Goal: Task Accomplishment & Management: Complete application form

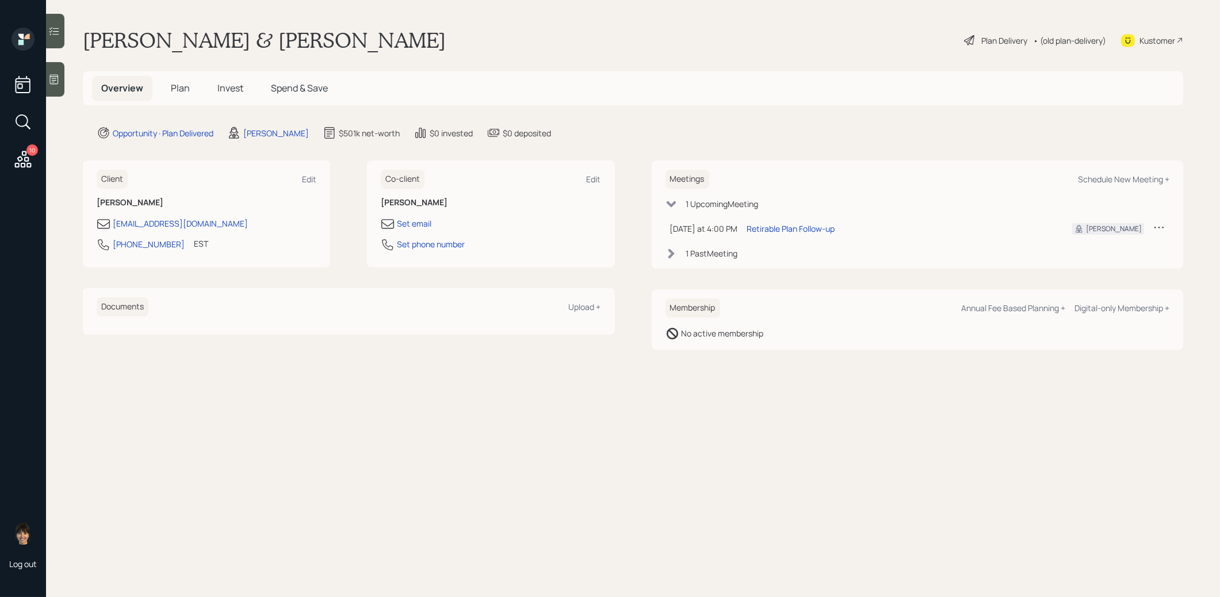
click at [177, 86] on span "Plan" at bounding box center [180, 88] width 19 height 13
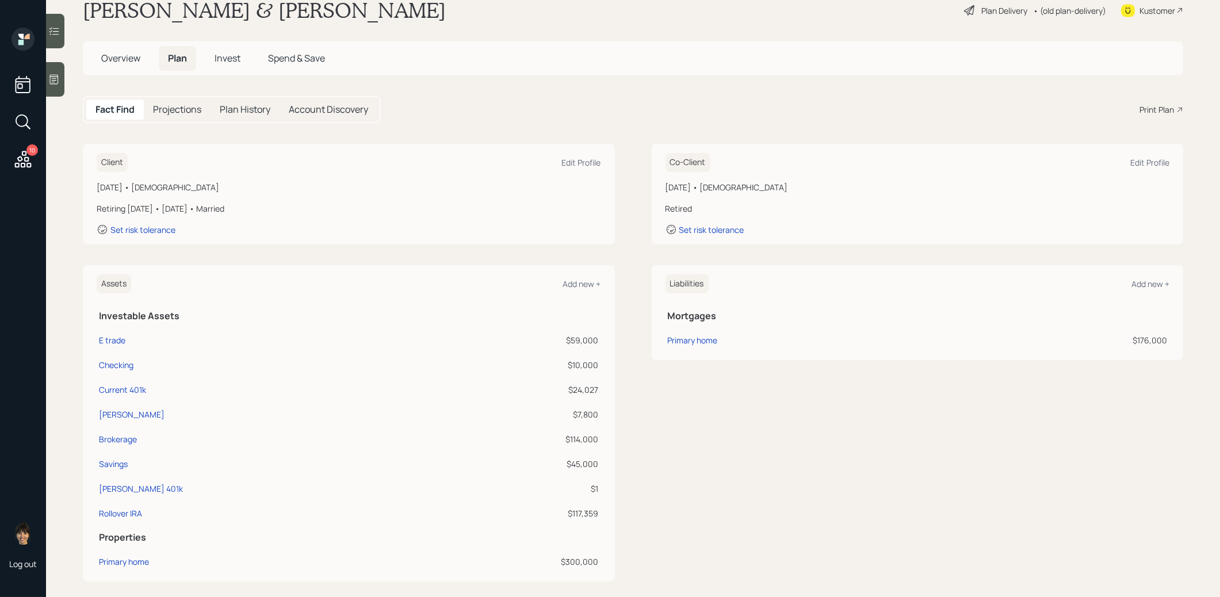
scroll to position [32, 0]
click at [110, 509] on div "Rollover IRA" at bounding box center [120, 511] width 43 height 12
select select "ira"
select select "balanced"
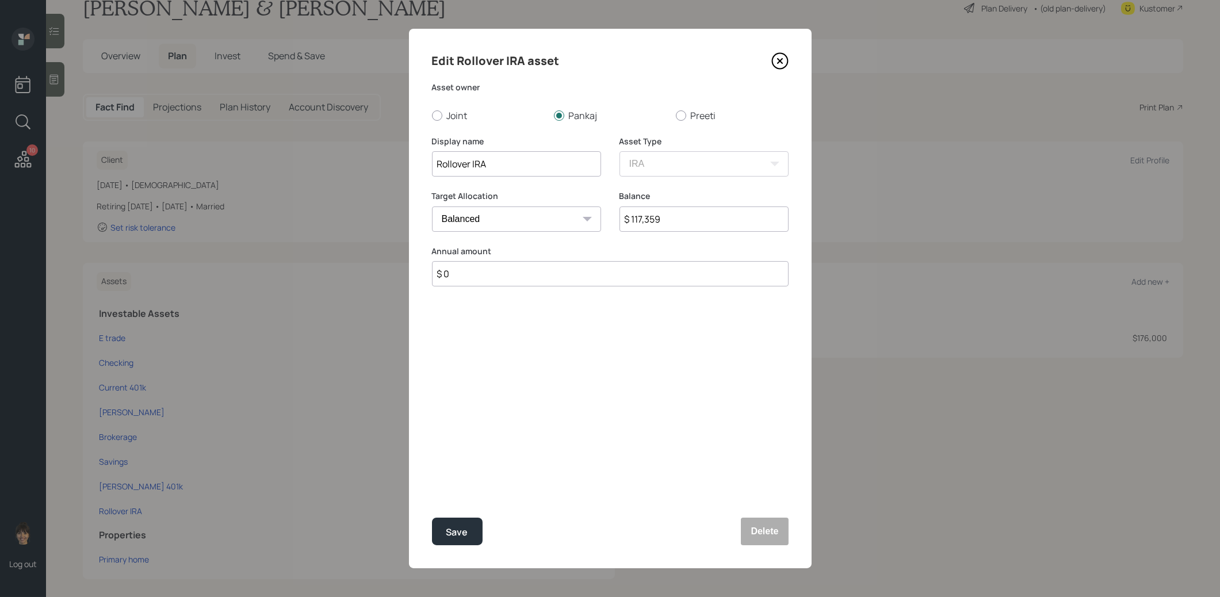
click at [515, 165] on input "Rollover IRA" at bounding box center [516, 163] width 169 height 25
type input "Rollover IRA - Fidelity"
click at [452, 526] on div "Save" at bounding box center [457, 533] width 22 height 16
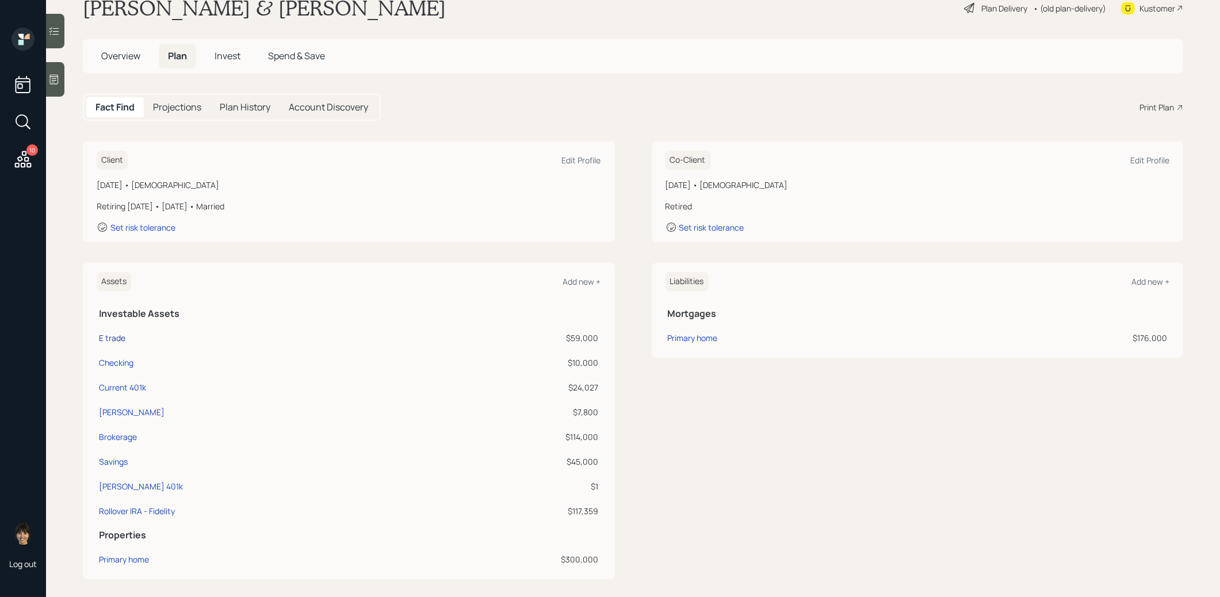
click at [112, 335] on div "E trade" at bounding box center [112, 338] width 26 height 12
select select "taxable"
select select "balanced"
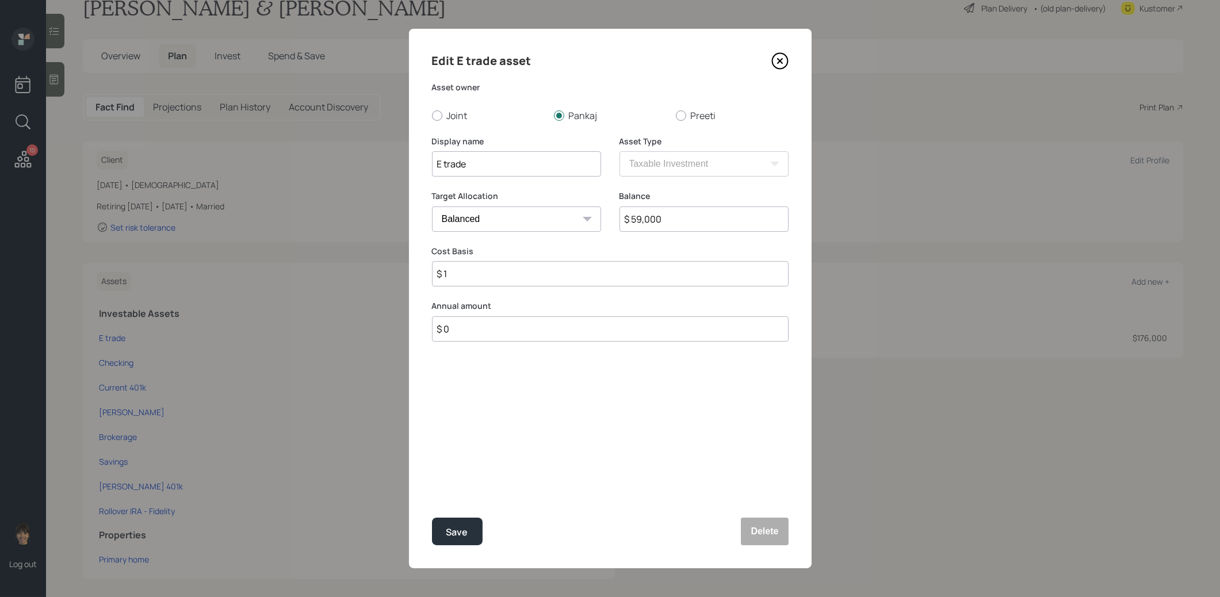
click at [447, 166] on input "E trade" at bounding box center [516, 163] width 169 height 25
click at [501, 166] on input "E Trade" at bounding box center [516, 163] width 169 height 25
type input "E Trade [PERSON_NAME]"
click at [454, 528] on div "Save" at bounding box center [457, 533] width 22 height 16
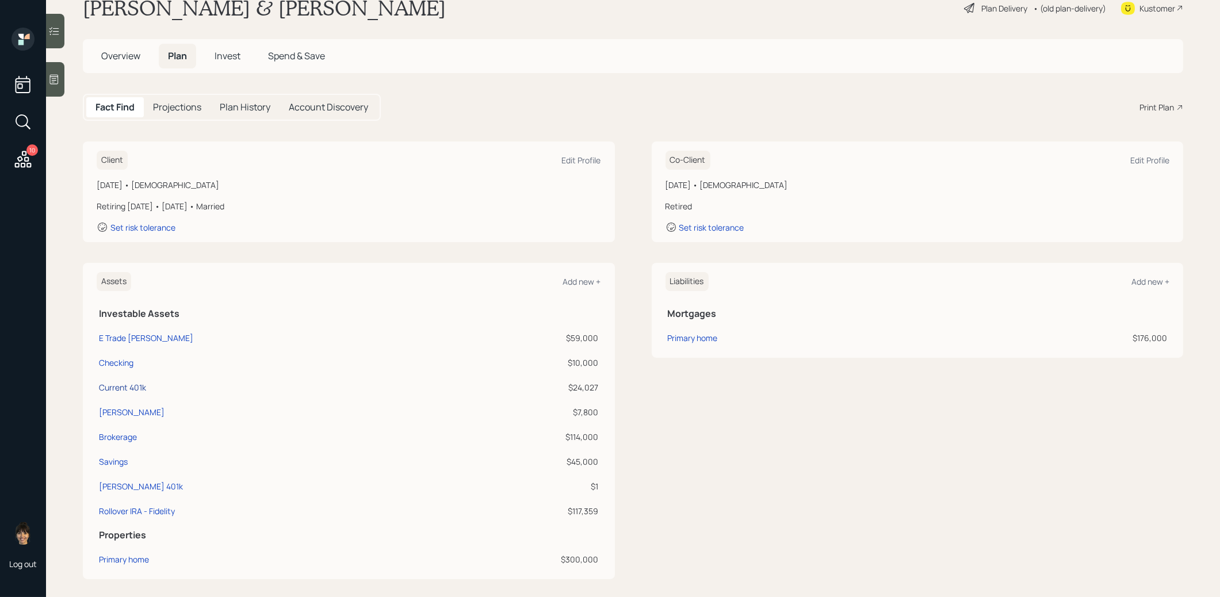
click at [125, 383] on div "Current 401k" at bounding box center [122, 387] width 47 height 12
select select "company_sponsored"
select select "balanced"
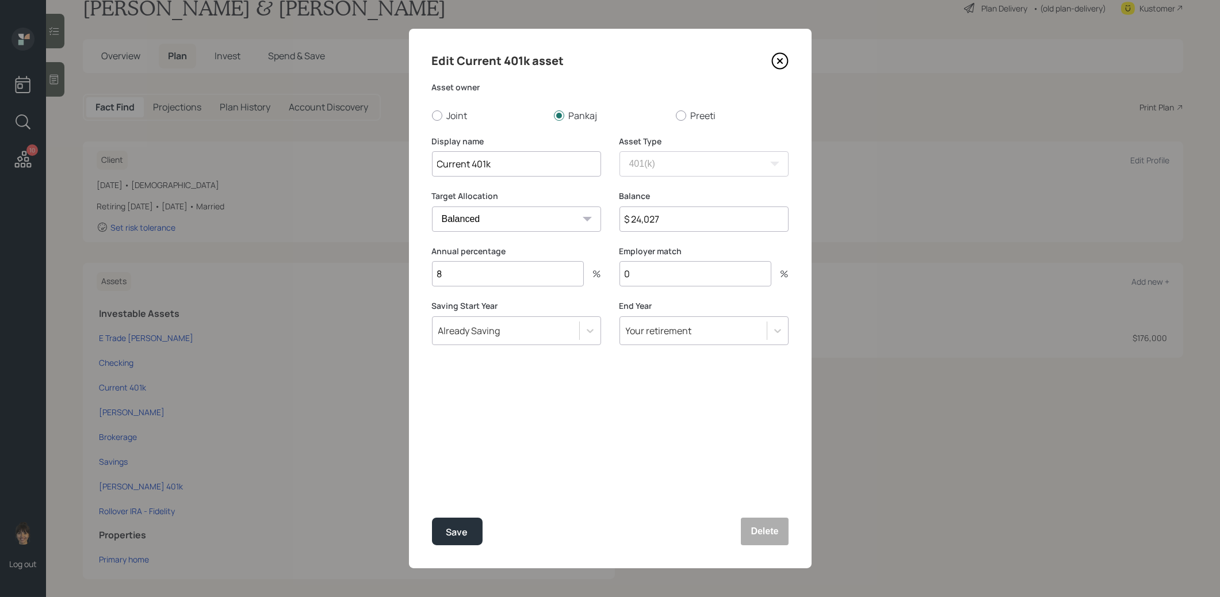
click at [514, 163] on input "Current 401k" at bounding box center [516, 163] width 169 height 25
type input "Current 401k (Target Date Fund)"
click at [464, 528] on div "Save" at bounding box center [457, 533] width 22 height 16
